Goal: Information Seeking & Learning: Learn about a topic

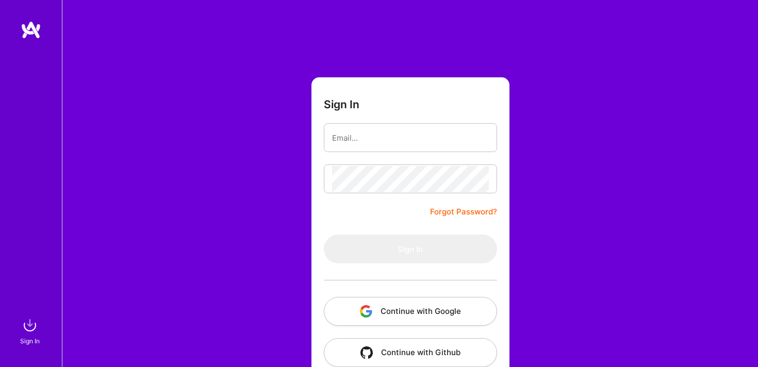
type input "[EMAIL_ADDRESS][DOMAIN_NAME]"
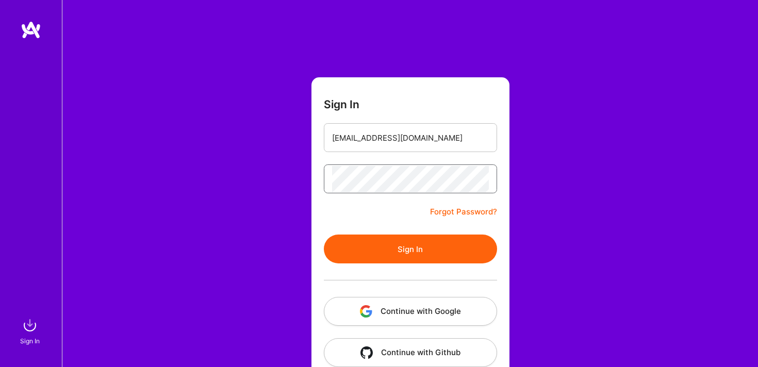
click at [324, 235] on button "Sign In" at bounding box center [410, 249] width 173 height 29
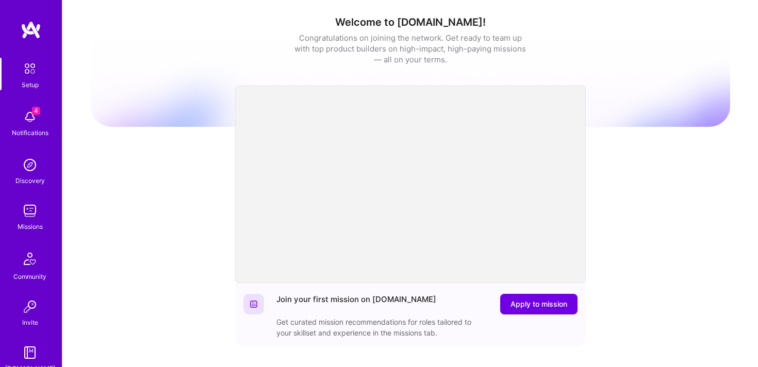
click at [51, 140] on div "Setup 4 Notifications Discovery Missions Community Invite [DOMAIN_NAME]" at bounding box center [31, 216] width 62 height 316
click at [29, 119] on img at bounding box center [30, 117] width 21 height 21
click at [26, 76] on img at bounding box center [30, 69] width 22 height 22
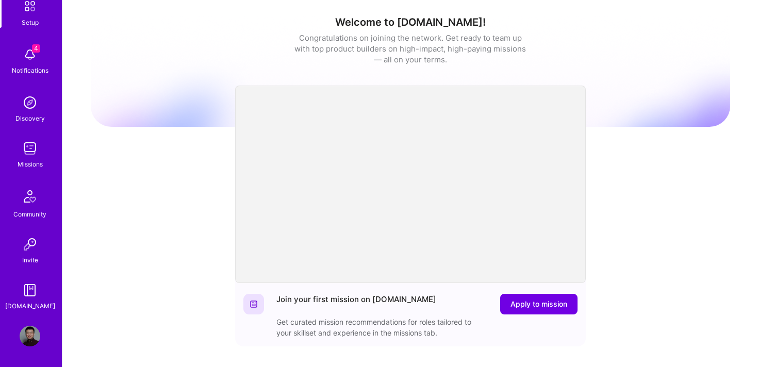
click at [23, 162] on div "Missions" at bounding box center [30, 164] width 25 height 11
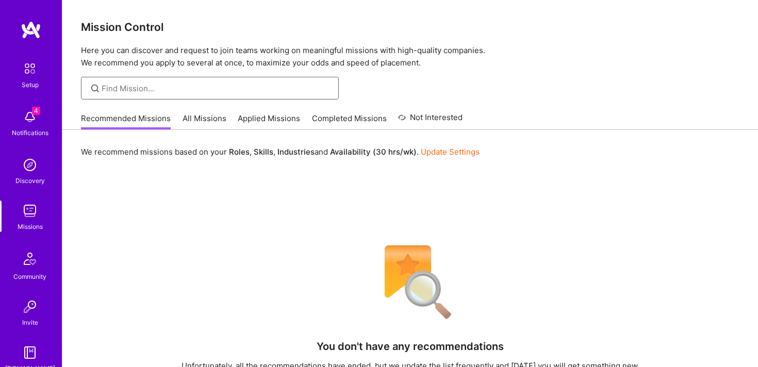
click at [186, 84] on input at bounding box center [216, 88] width 229 height 11
click at [30, 171] on img at bounding box center [30, 165] width 21 height 21
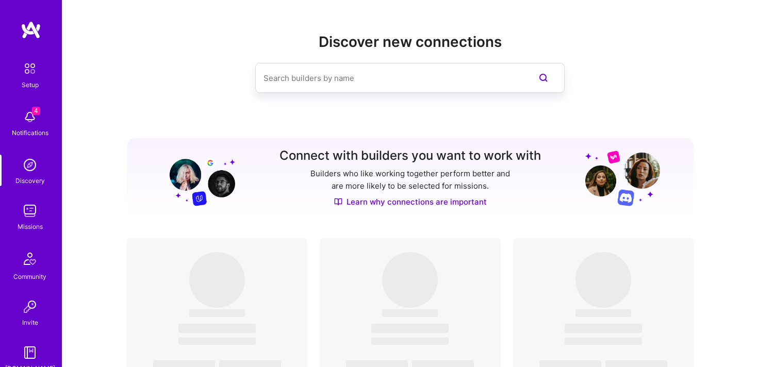
click at [38, 100] on div "Setup 4 Notifications Discovery Missions Community Invite A.Guide" at bounding box center [31, 216] width 62 height 316
click at [32, 124] on img at bounding box center [30, 117] width 21 height 21
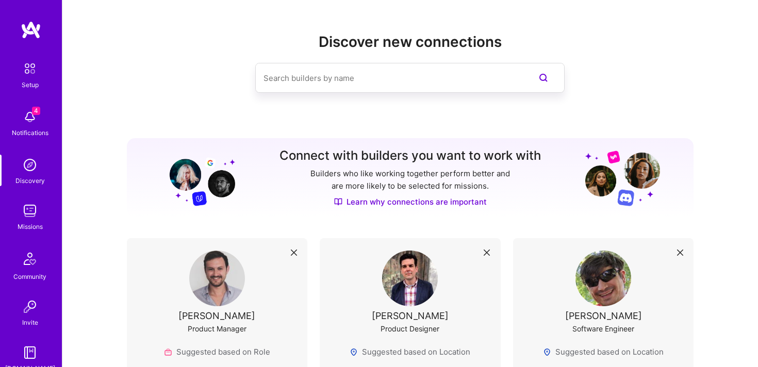
click at [25, 270] on img at bounding box center [30, 258] width 25 height 25
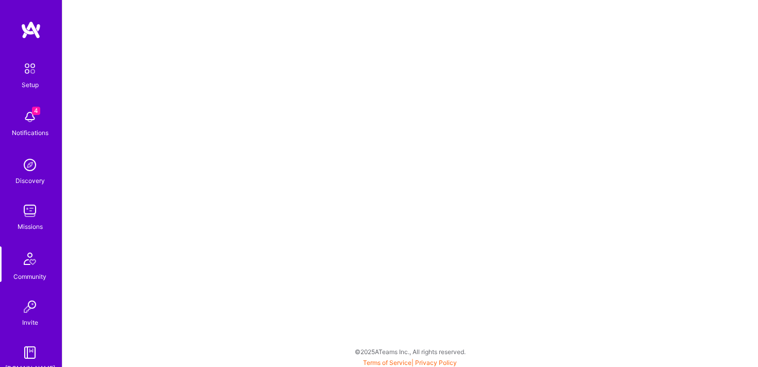
click at [29, 208] on img at bounding box center [30, 211] width 21 height 21
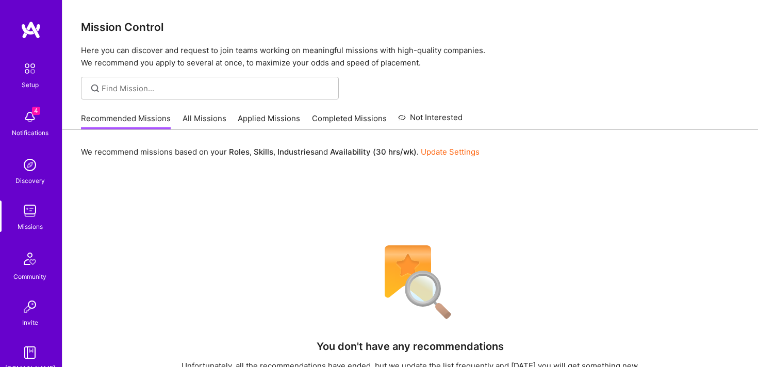
click at [208, 80] on div at bounding box center [210, 88] width 258 height 23
type input "product manager"
click at [198, 121] on link "All Missions" at bounding box center [205, 121] width 44 height 17
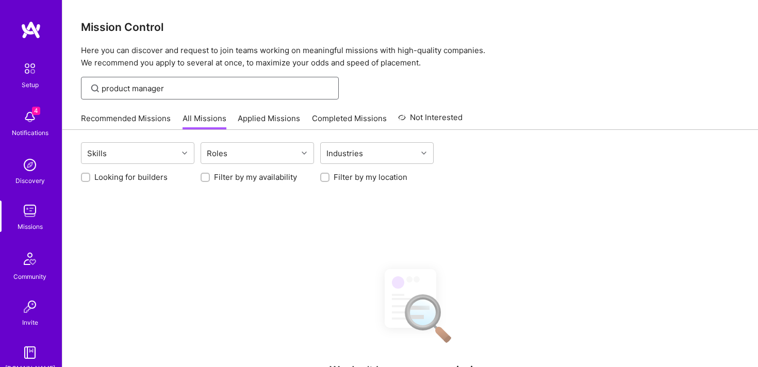
click at [197, 84] on input "product manager" at bounding box center [216, 88] width 229 height 11
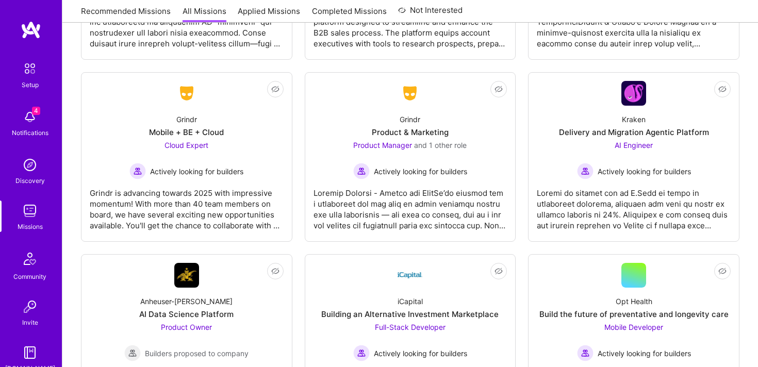
scroll to position [2646, 0]
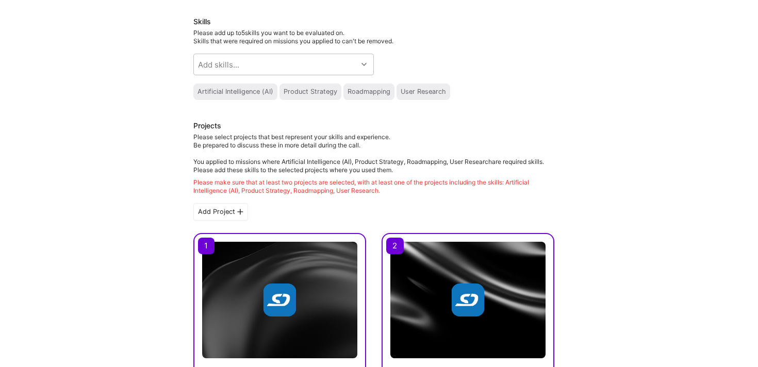
scroll to position [36, 0]
